Goal: Information Seeking & Learning: Learn about a topic

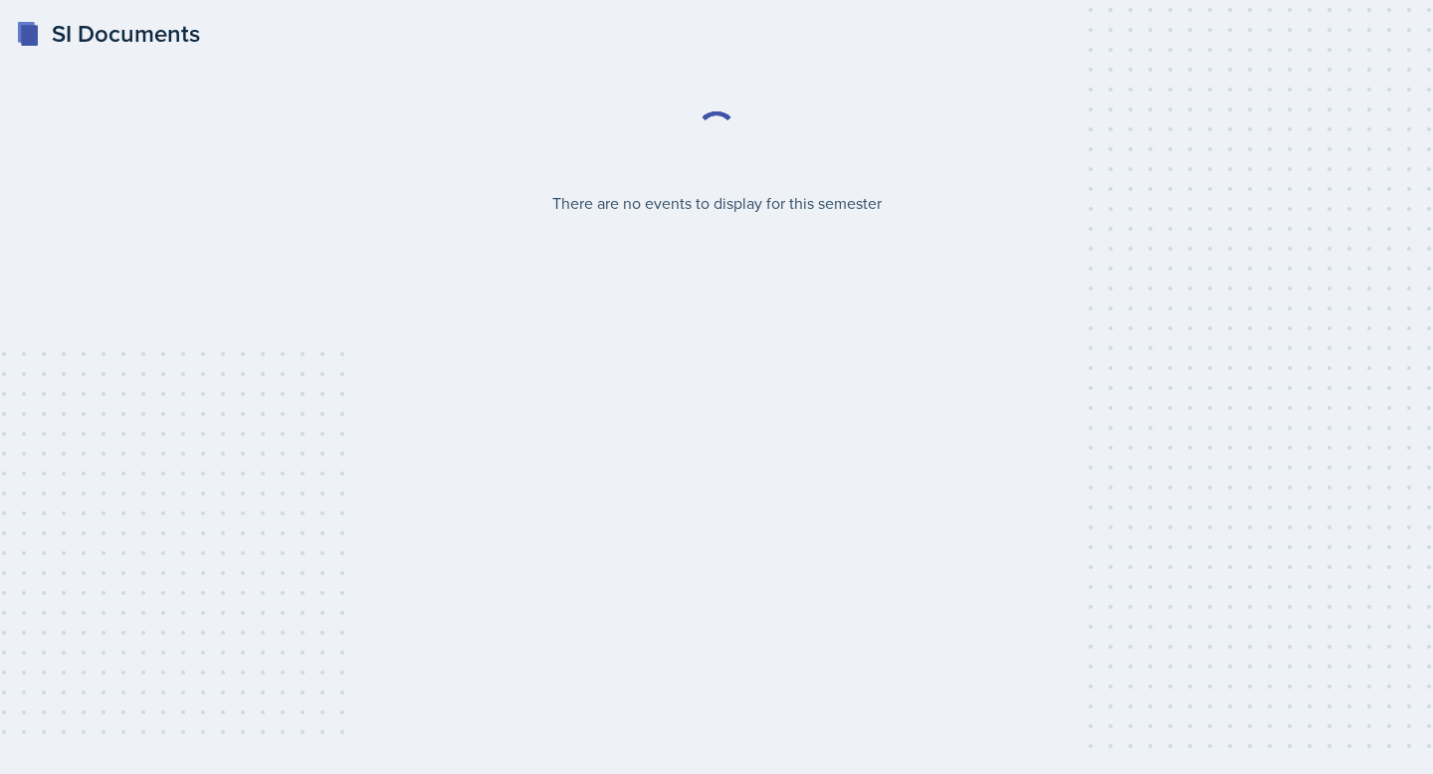
select select "2bed604d-1099-4043-b1bc-2365e8740244"
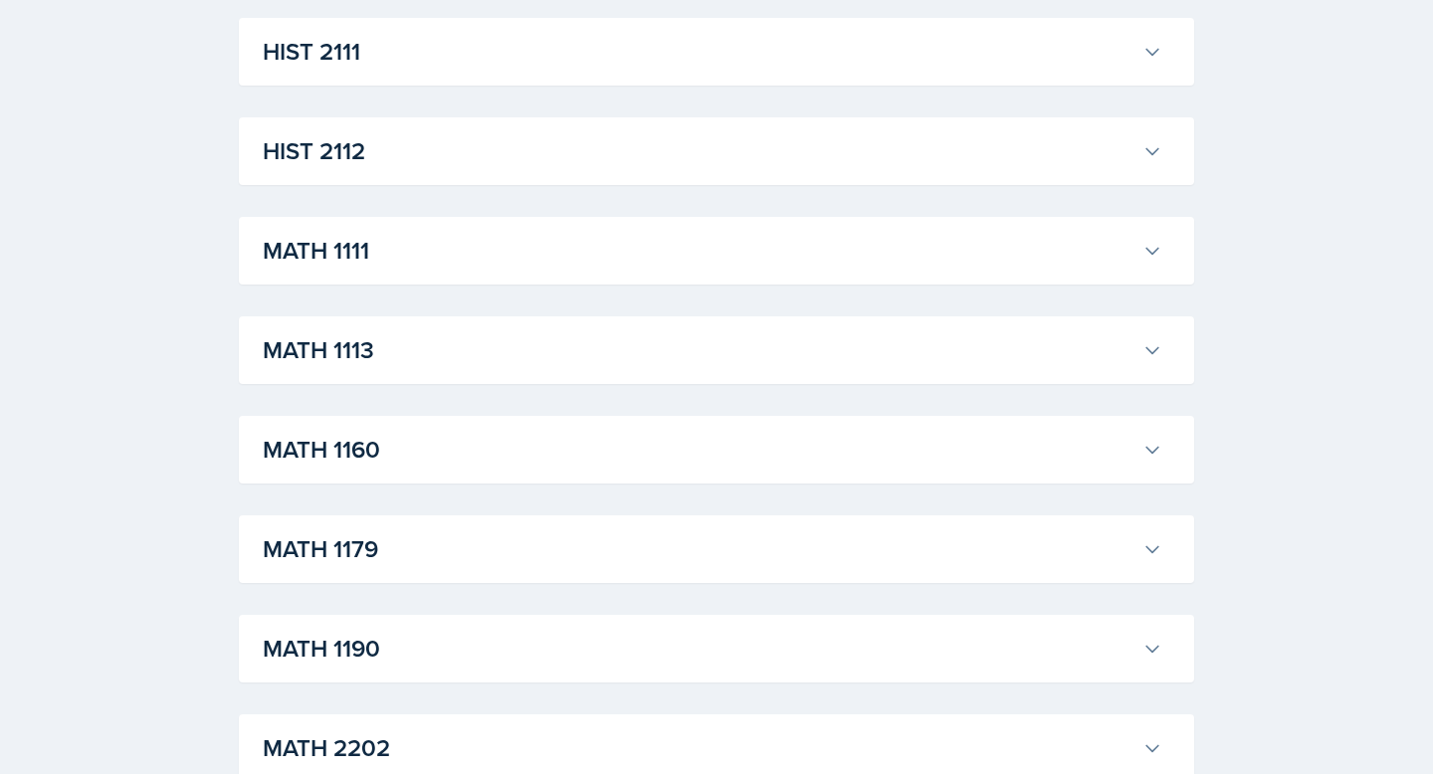
scroll to position [1634, 0]
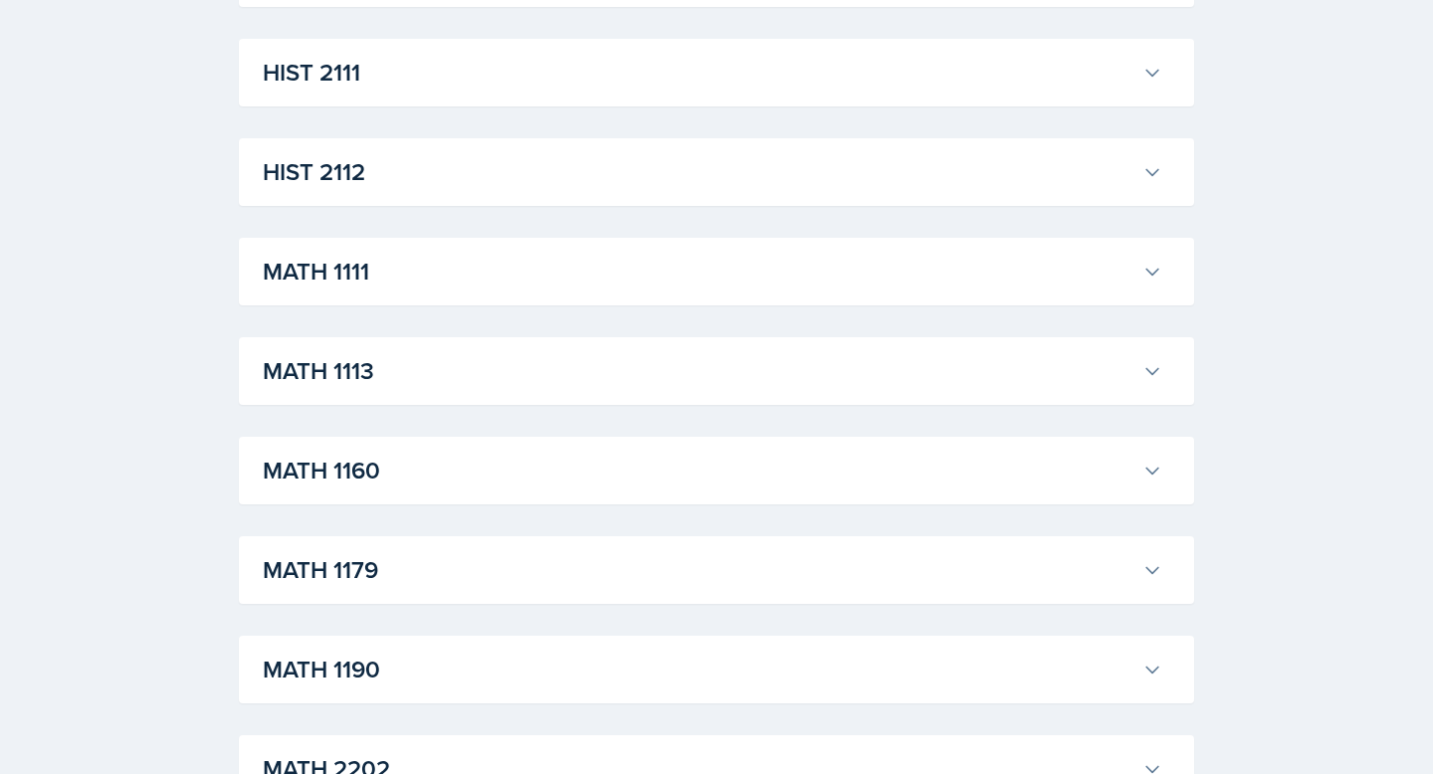
click at [464, 245] on div "MATH 1111 [PERSON_NAME] Professor: [PERSON_NAME] Export to Google Calendar Recu…" at bounding box center [717, 272] width 956 height 68
click at [464, 271] on h3 "MATH 1111" at bounding box center [699, 272] width 872 height 36
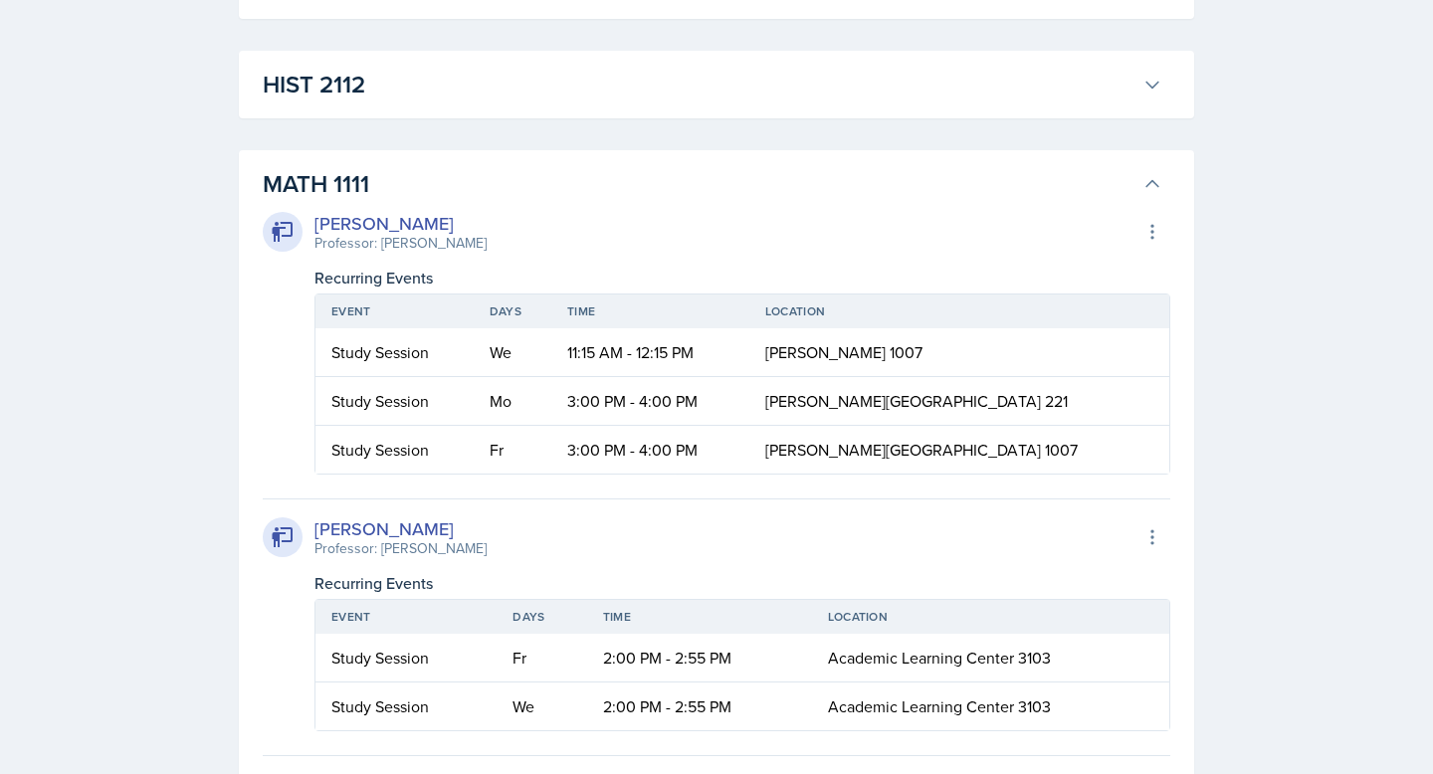
scroll to position [1714, 0]
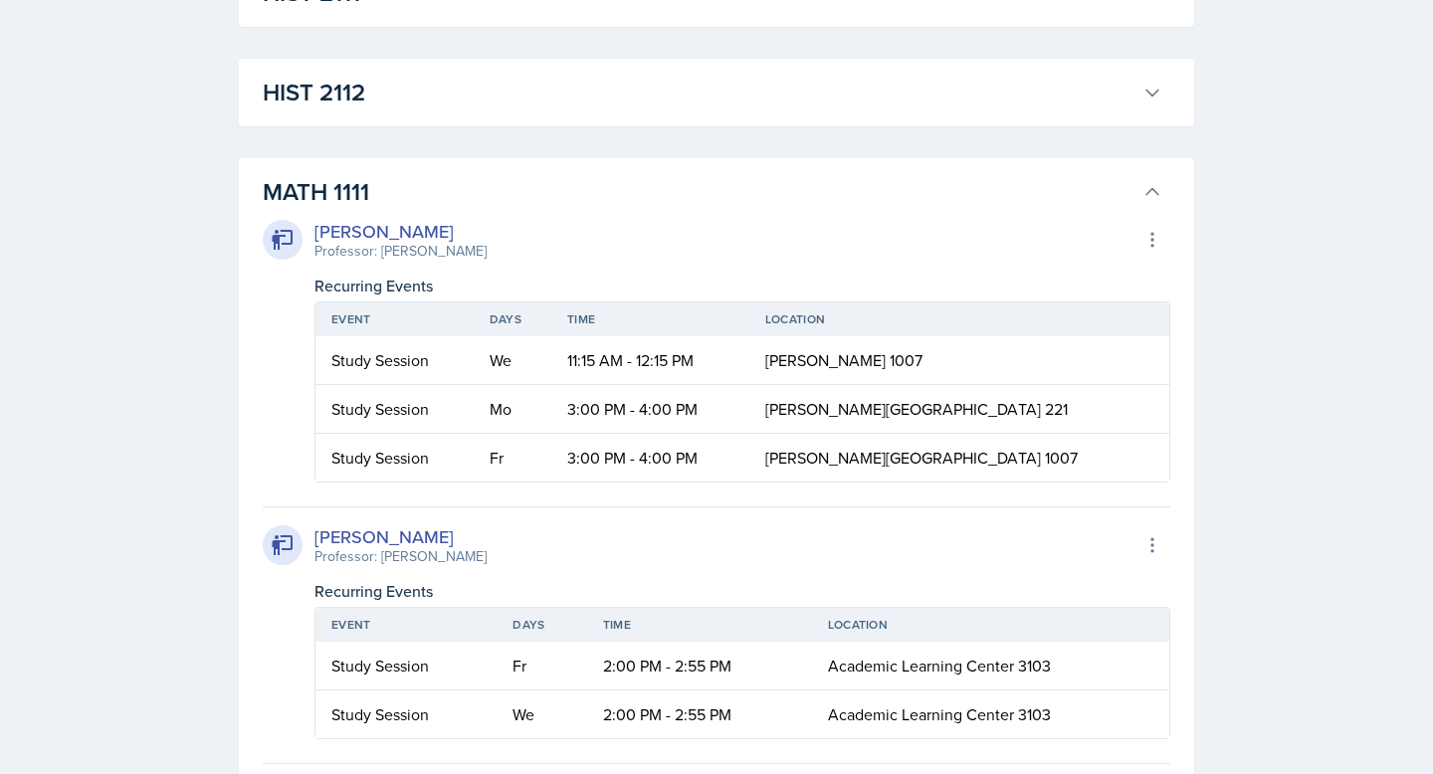
click at [418, 190] on h3 "MATH 1111" at bounding box center [699, 192] width 872 height 36
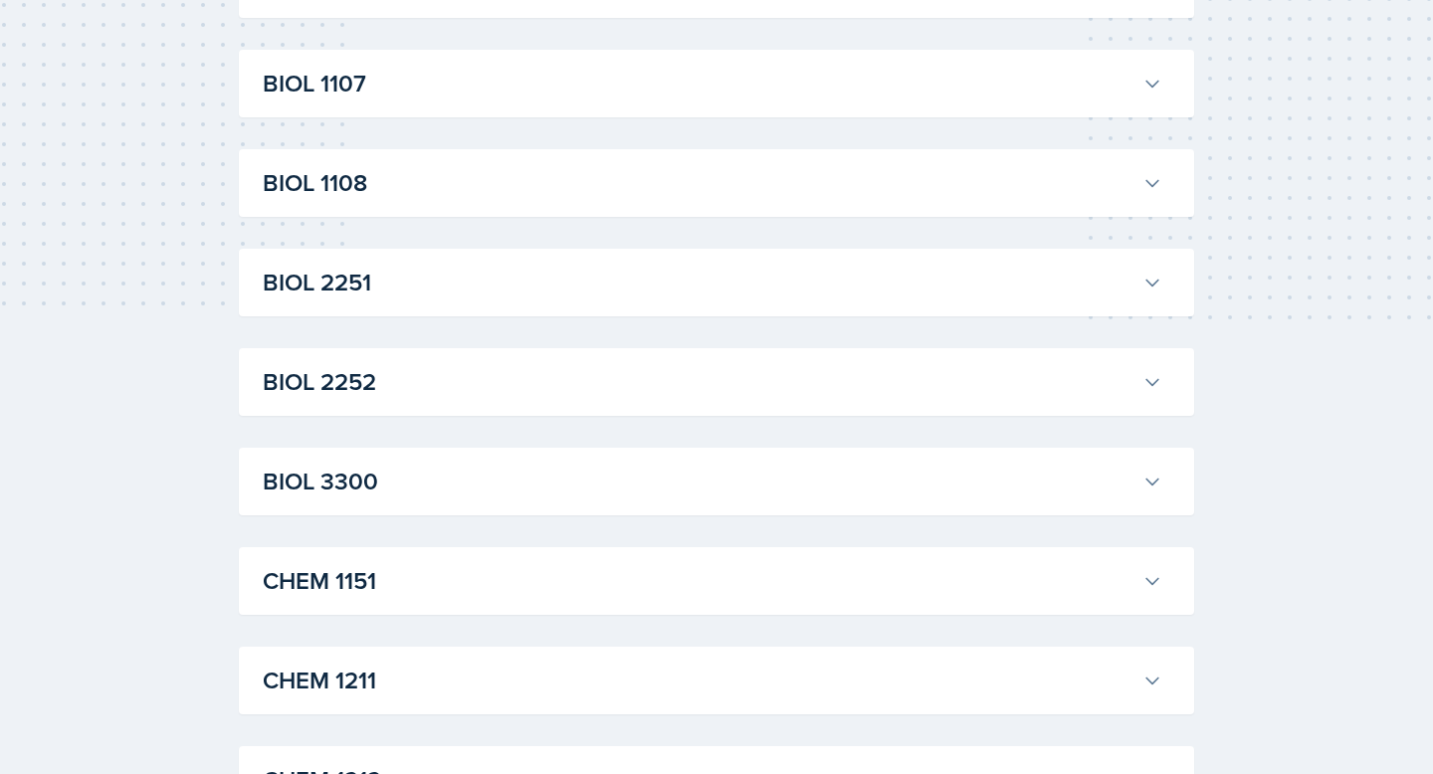
scroll to position [0, 0]
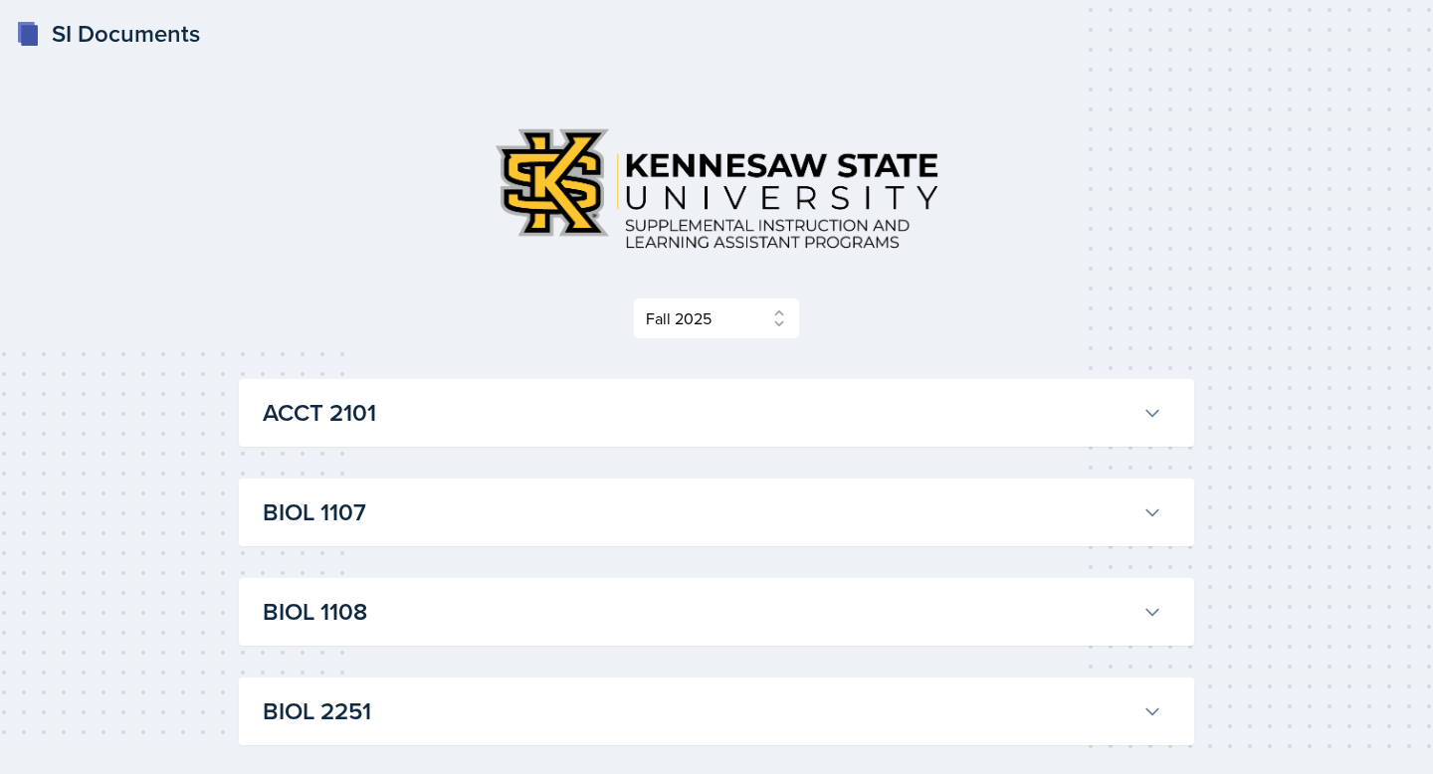
click at [418, 418] on h3 "ACCT 2101" at bounding box center [699, 413] width 872 height 36
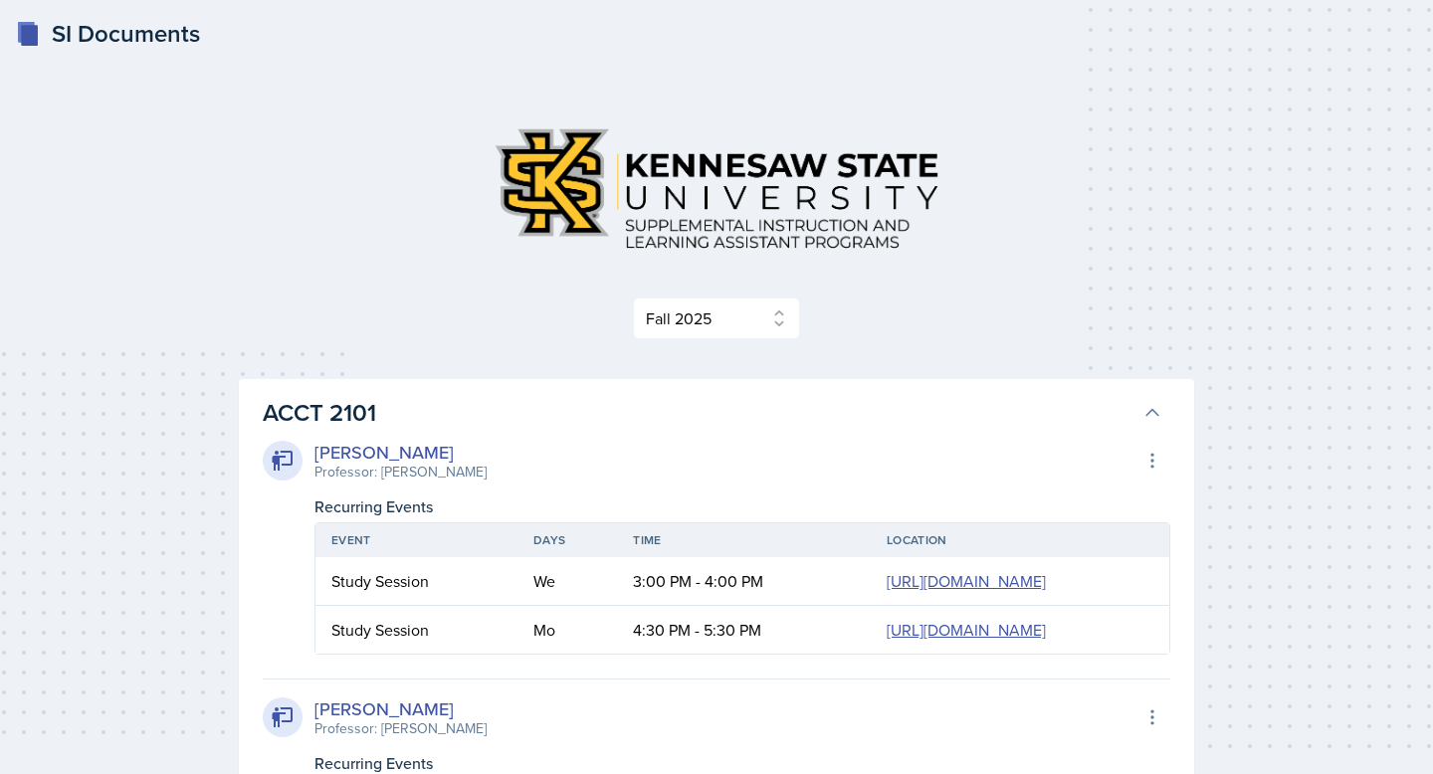
click at [505, 413] on h3 "ACCT 2101" at bounding box center [699, 413] width 872 height 36
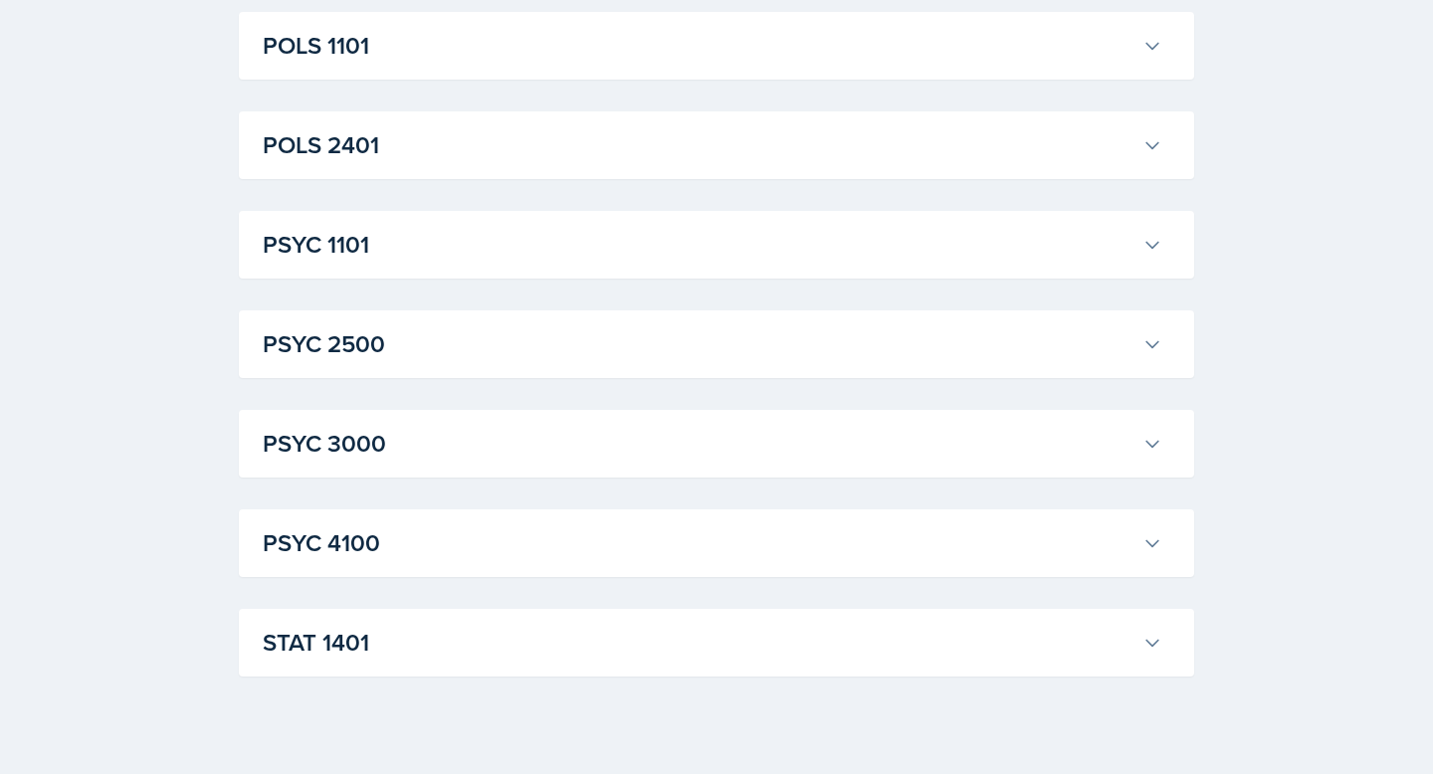
scroll to position [2786, 0]
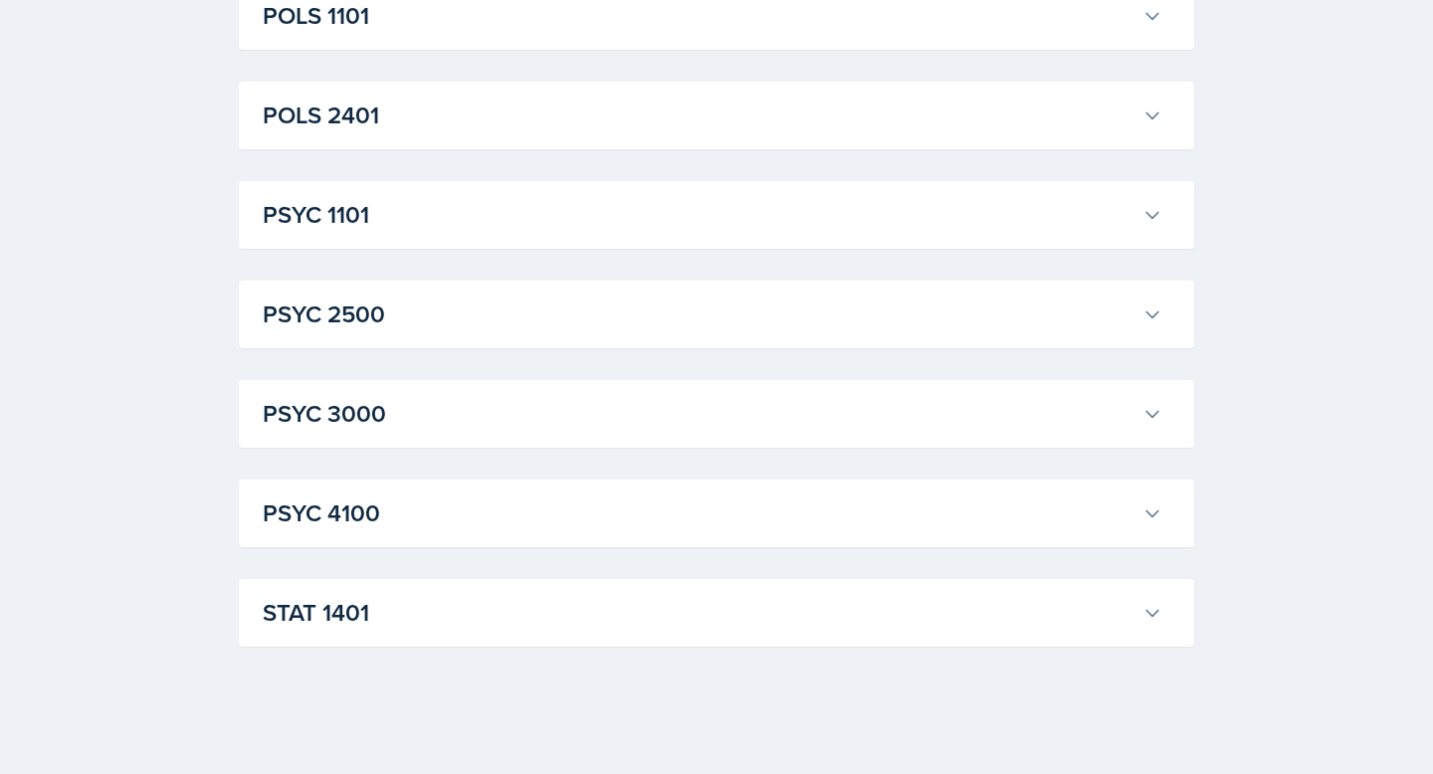
click at [464, 638] on div "STAT [GEOGRAPHIC_DATA][PERSON_NAME] Professor: [PERSON_NAME] Export to Google C…" at bounding box center [717, 613] width 956 height 68
click at [465, 606] on h3 "STAT 1401" at bounding box center [699, 613] width 872 height 36
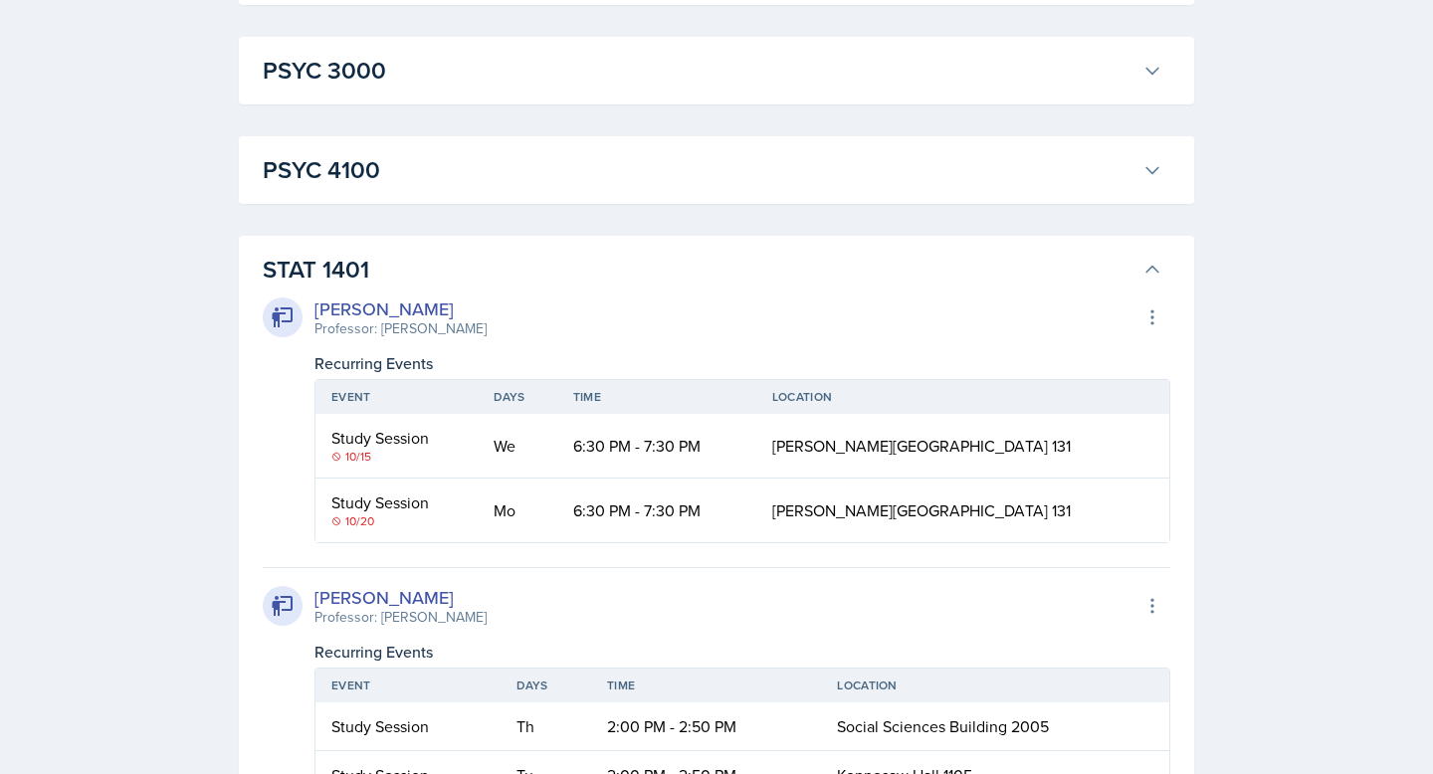
scroll to position [3073, 0]
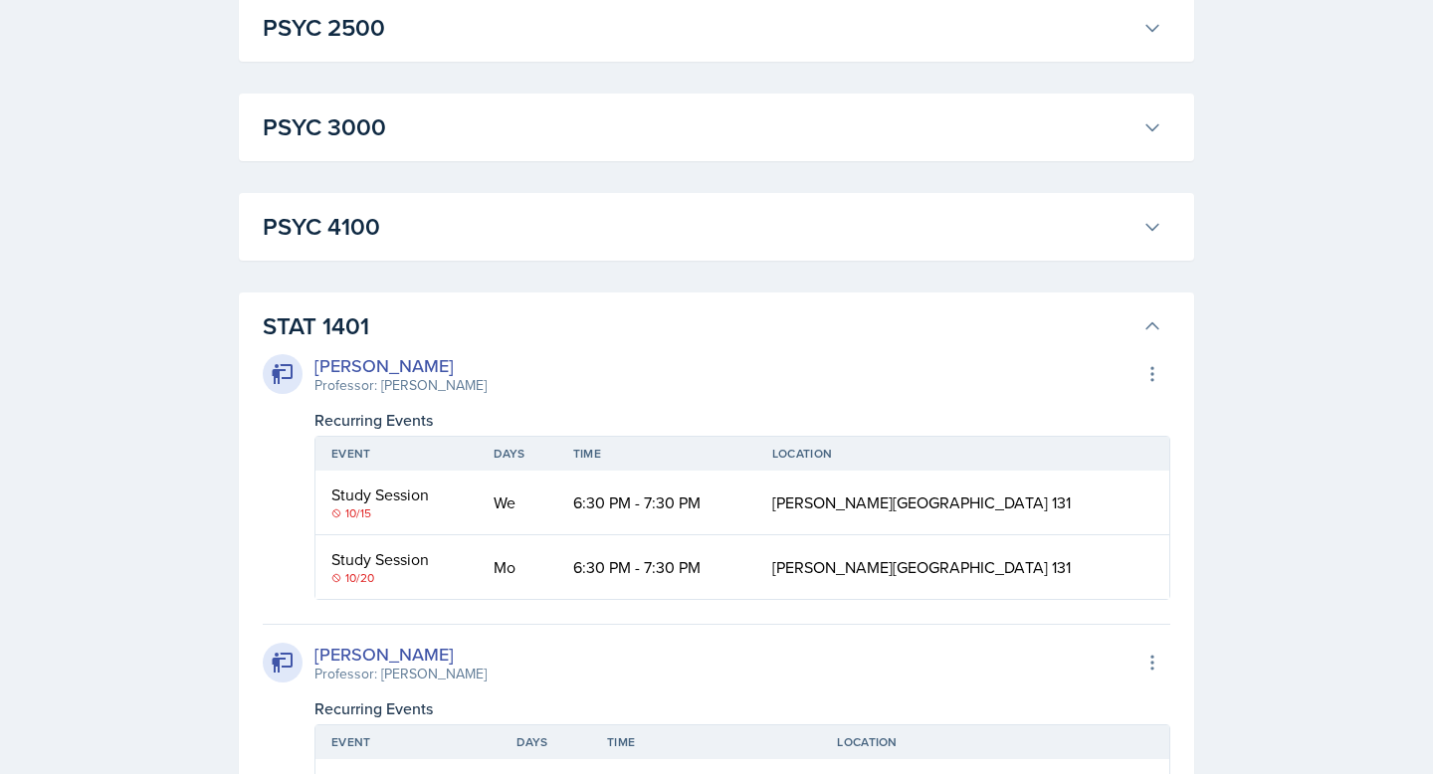
click at [487, 320] on h3 "STAT 1401" at bounding box center [699, 327] width 872 height 36
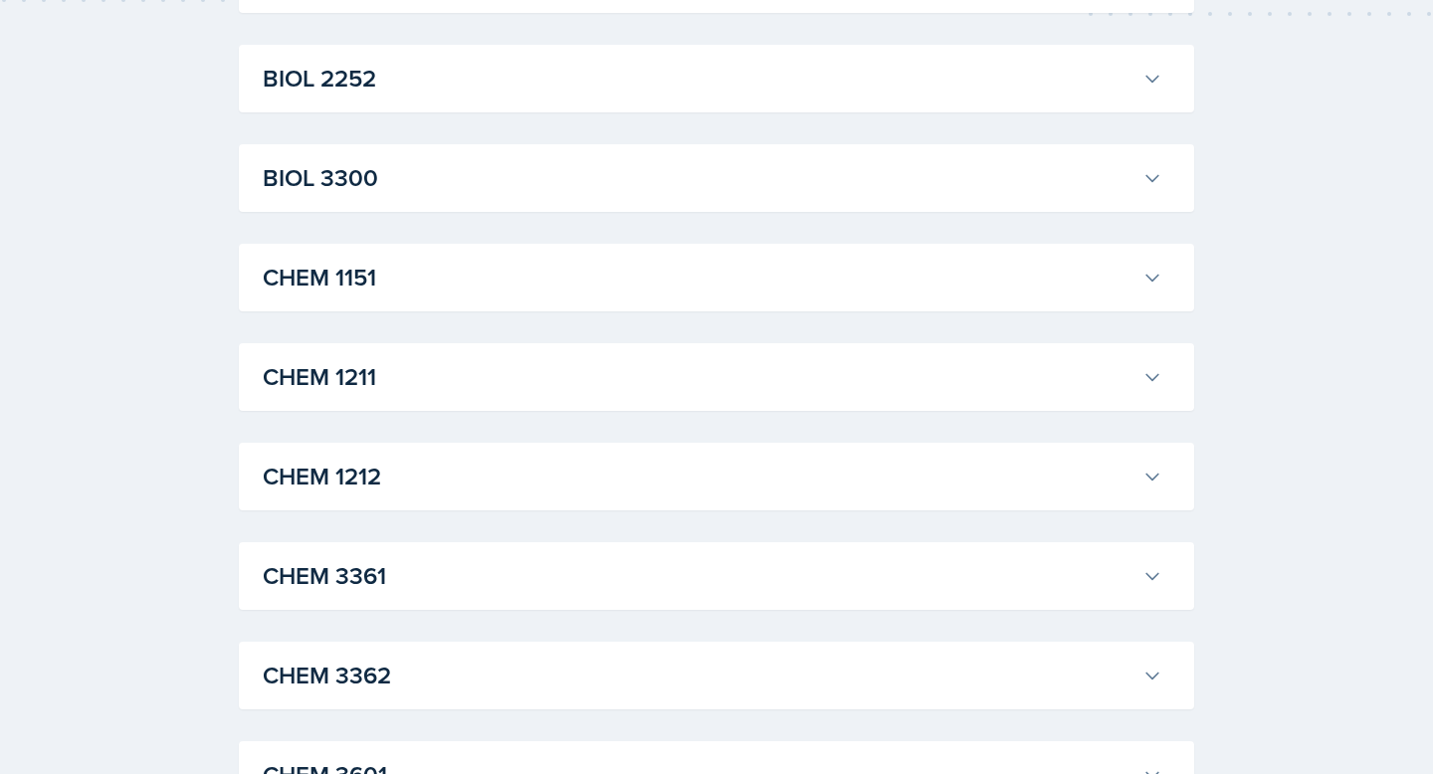
scroll to position [731, 0]
click at [482, 291] on h3 "CHEM 1151" at bounding box center [699, 280] width 872 height 36
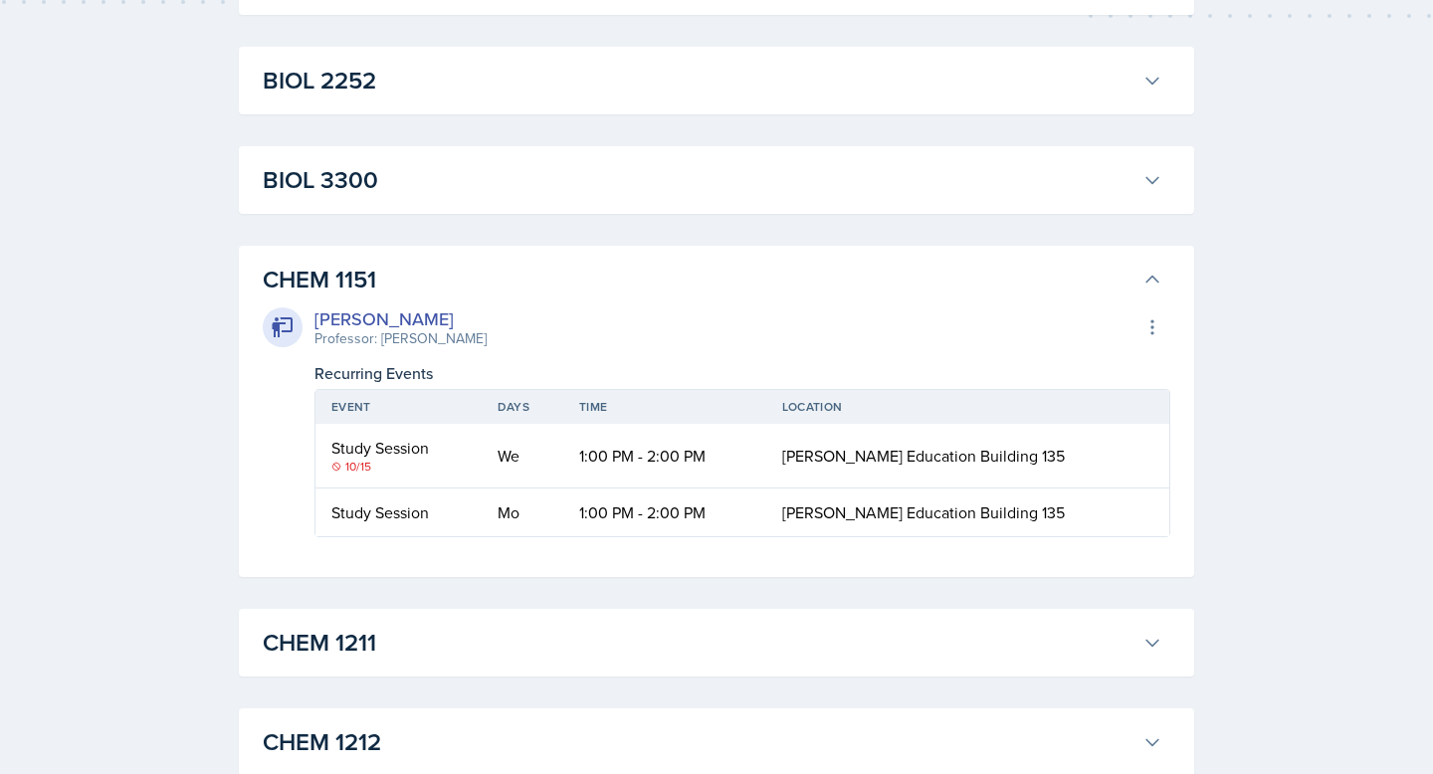
click at [479, 274] on h3 "CHEM 1151" at bounding box center [699, 280] width 872 height 36
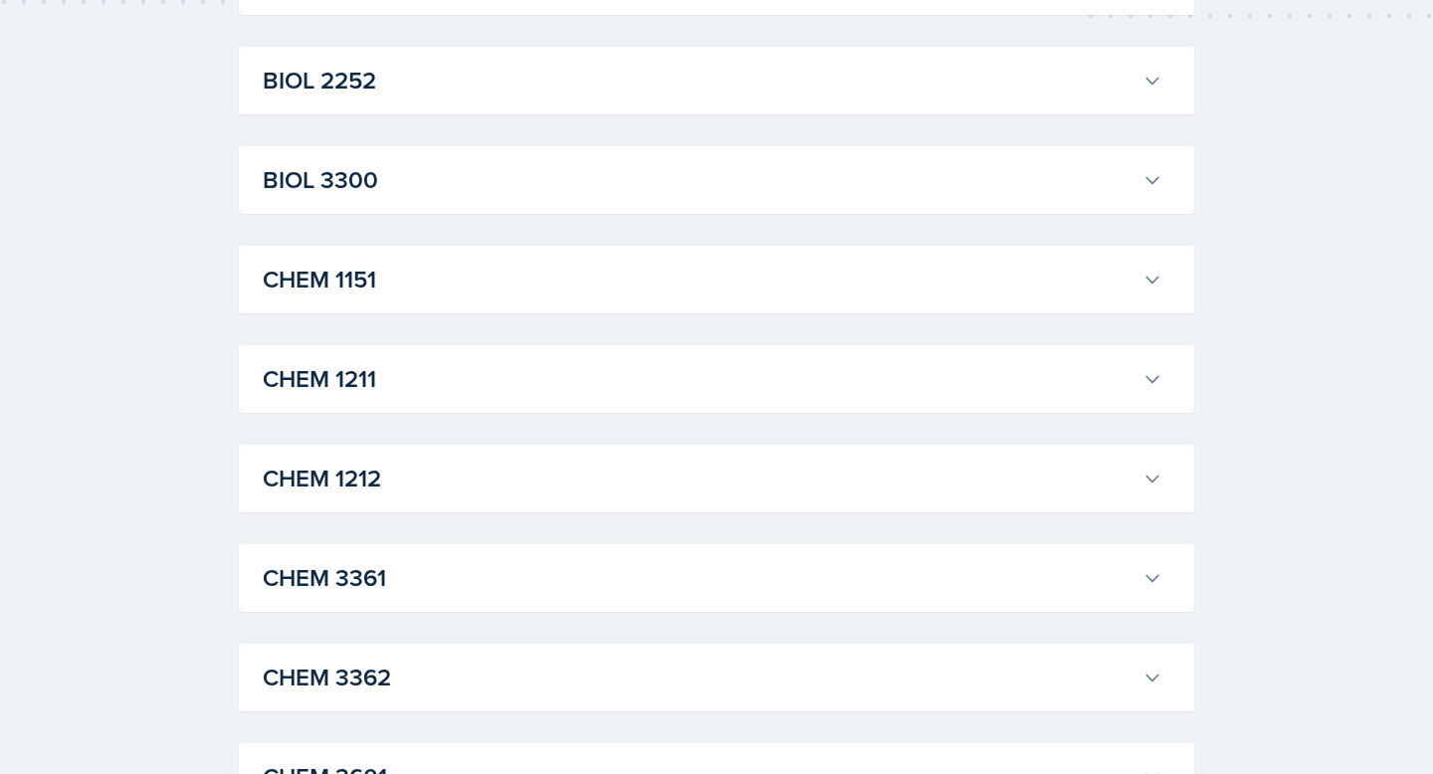
click at [478, 376] on h3 "CHEM 1211" at bounding box center [699, 379] width 872 height 36
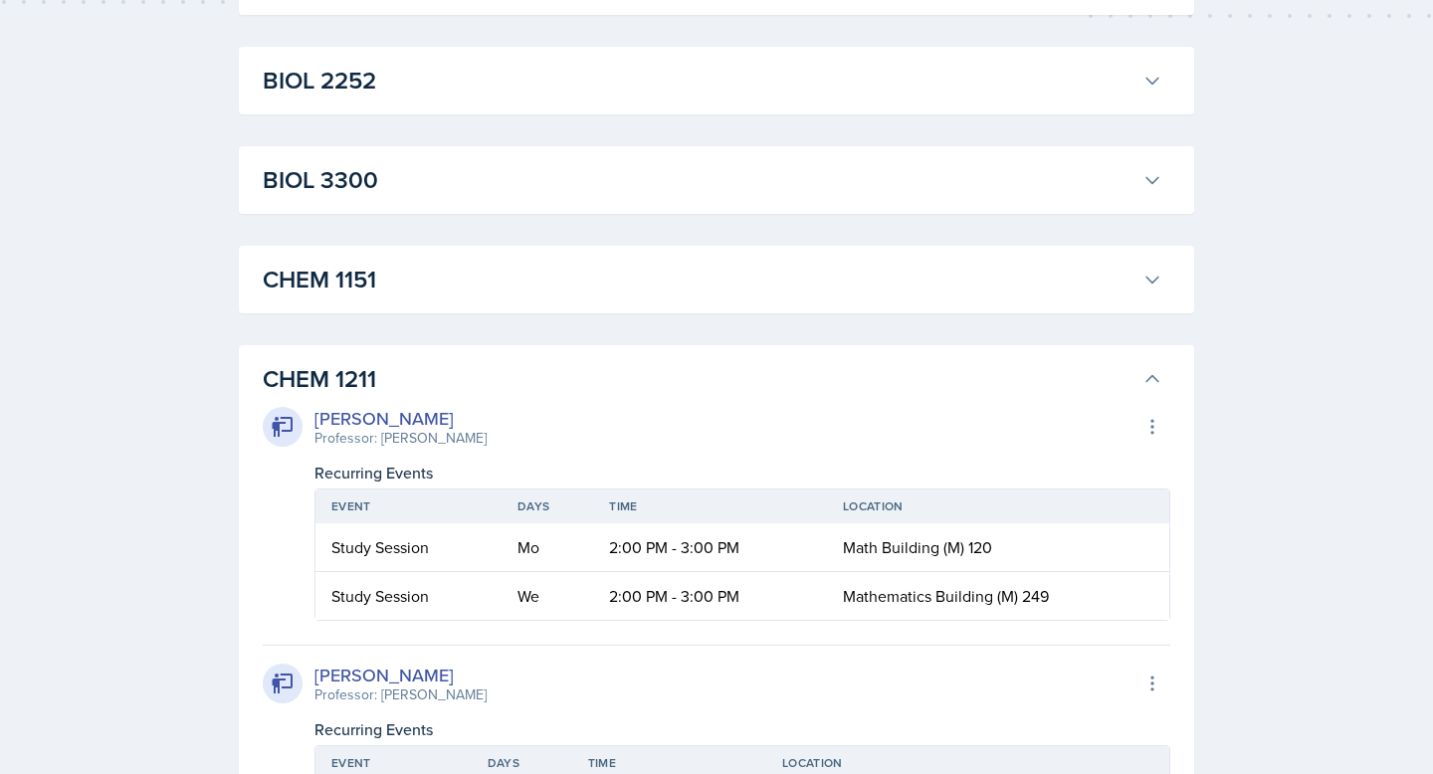
click at [478, 378] on h3 "CHEM 1211" at bounding box center [699, 379] width 872 height 36
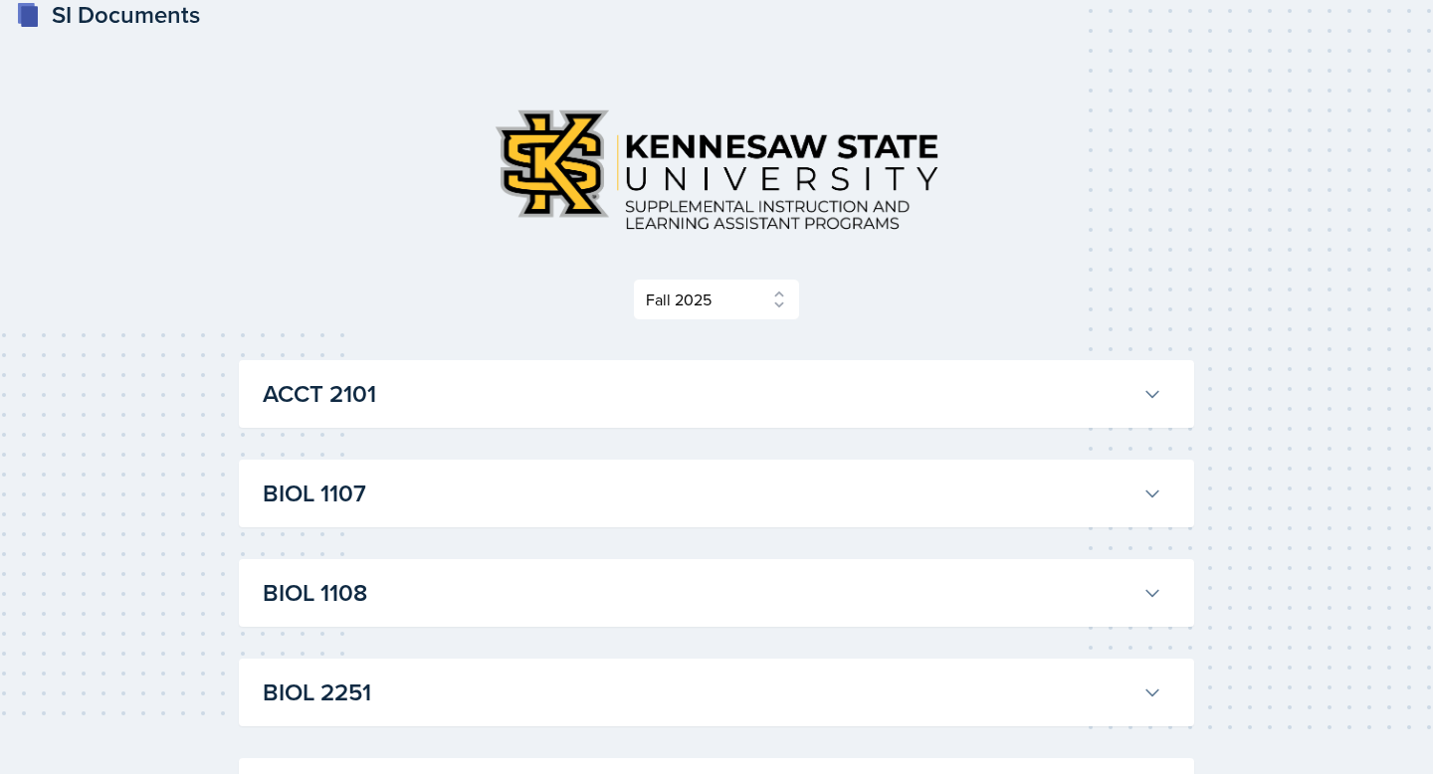
scroll to position [0, 0]
